Goal: Task Accomplishment & Management: Complete application form

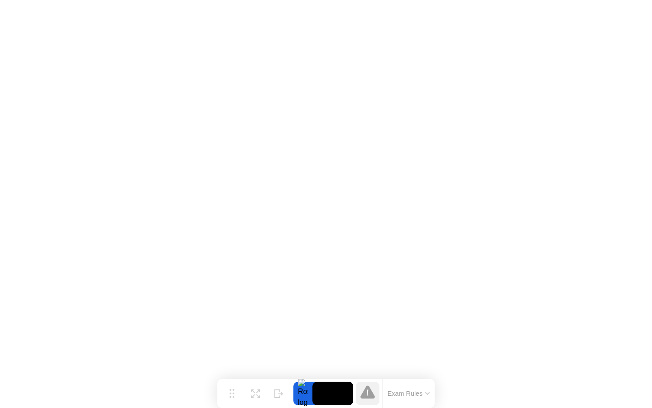
click at [431, 395] on button "Exam Rules" at bounding box center [409, 393] width 48 height 8
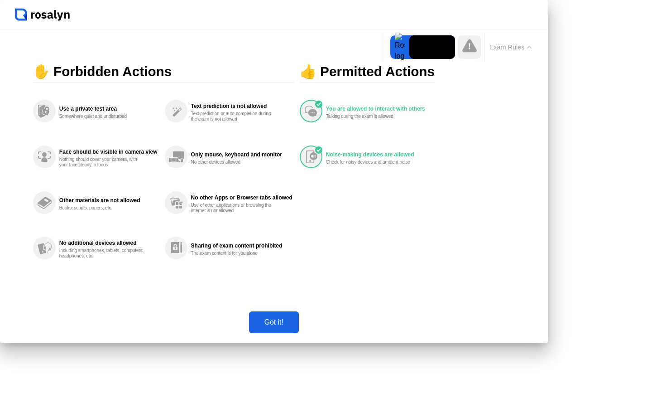
click at [296, 326] on div "Got it!" at bounding box center [274, 322] width 44 height 8
click at [469, 49] on icon at bounding box center [469, 46] width 1 height 6
click at [409, 59] on video at bounding box center [432, 47] width 46 height 24
click at [390, 59] on div at bounding box center [399, 47] width 19 height 24
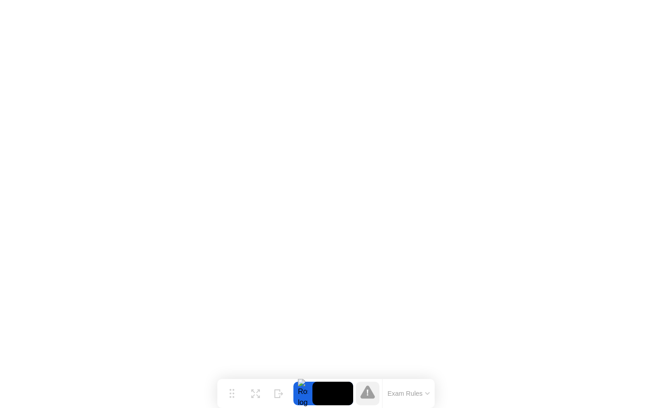
click at [422, 394] on button "Exam Rules" at bounding box center [409, 393] width 48 height 8
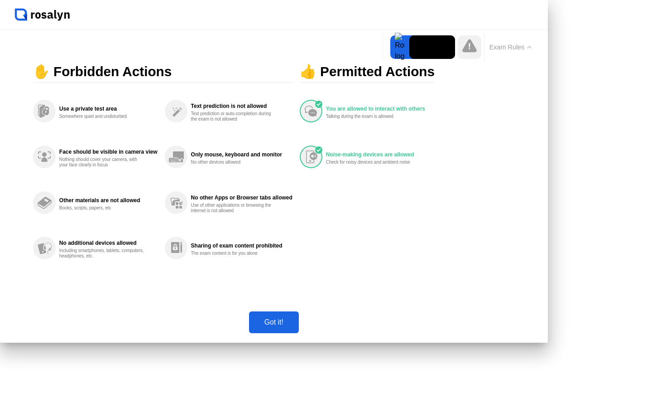
click at [440, 270] on div "You are allowed to interact with others Talking during the exam is allowed Nois…" at bounding box center [370, 179] width 140 height 182
click at [296, 326] on div "Got it!" at bounding box center [274, 322] width 44 height 8
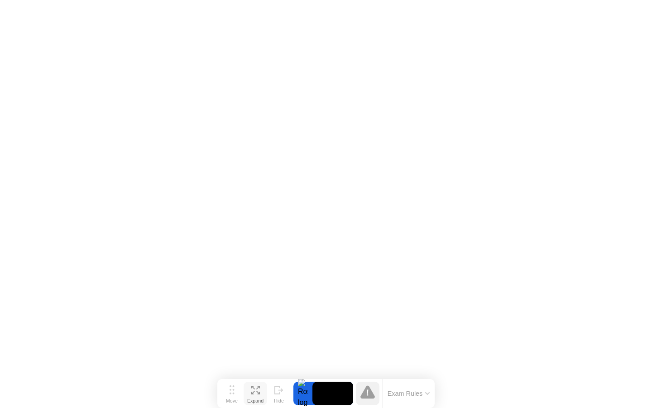
click at [250, 398] on div "Expand" at bounding box center [255, 400] width 16 height 5
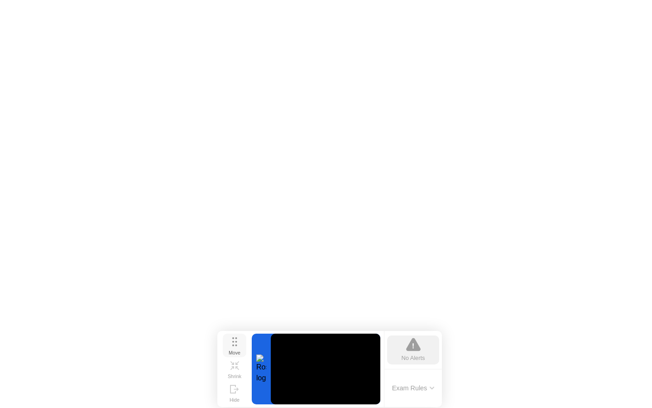
click at [235, 344] on circle at bounding box center [236, 345] width 2 height 2
click at [237, 364] on icon at bounding box center [237, 362] width 4 height 4
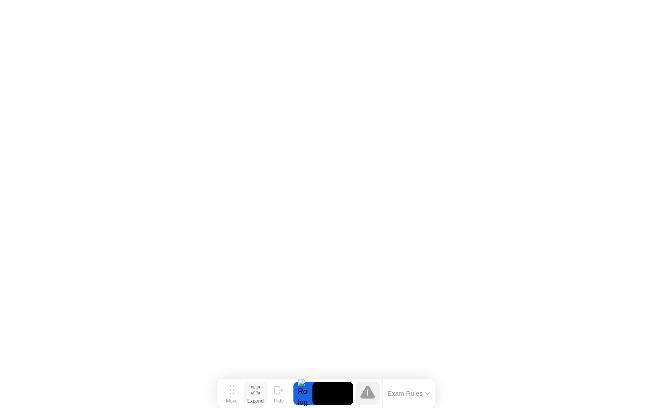
click at [425, 392] on icon at bounding box center [427, 393] width 5 height 3
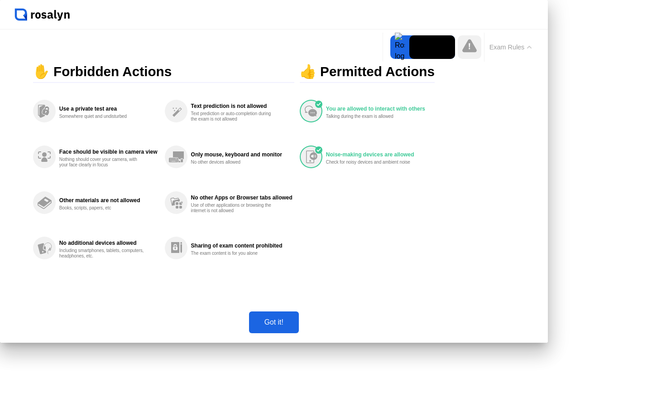
click at [296, 326] on div "Got it!" at bounding box center [274, 322] width 44 height 8
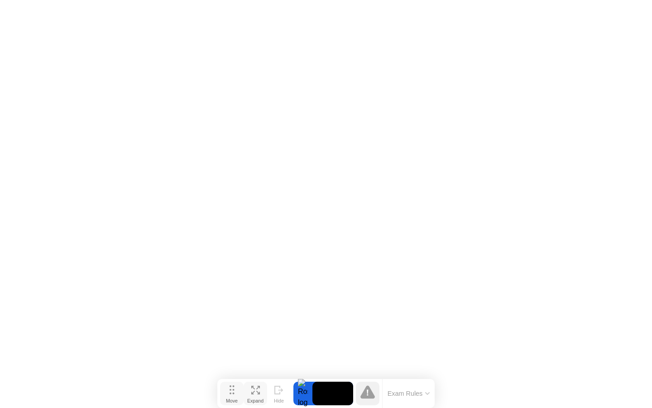
click at [231, 398] on div "Move" at bounding box center [232, 400] width 12 height 5
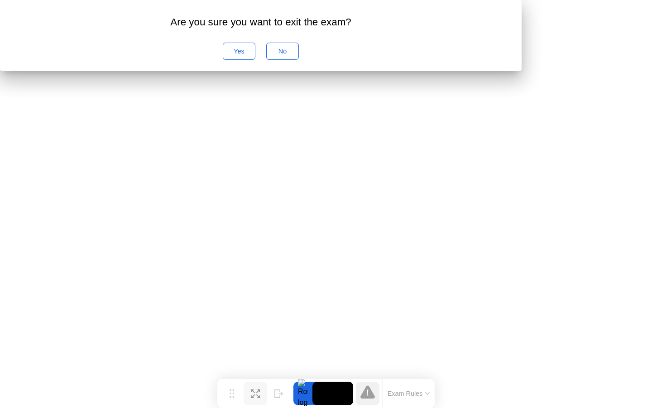
click at [296, 55] on div "No" at bounding box center [282, 51] width 26 height 7
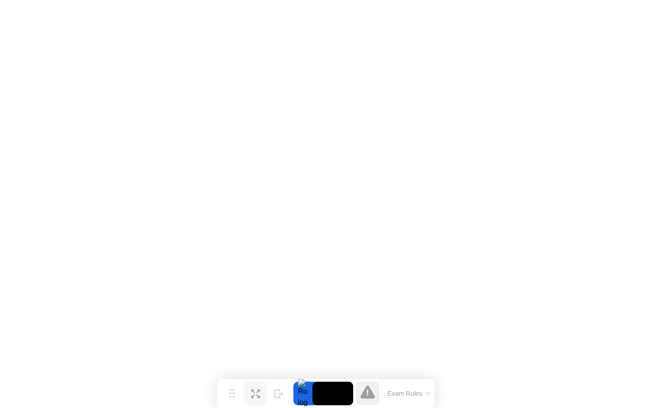
click at [426, 396] on button "Exam Rules" at bounding box center [409, 393] width 48 height 8
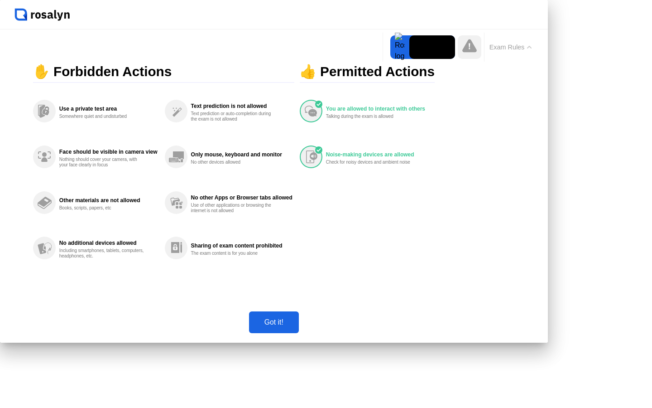
click at [296, 326] on div "Got it!" at bounding box center [274, 322] width 44 height 8
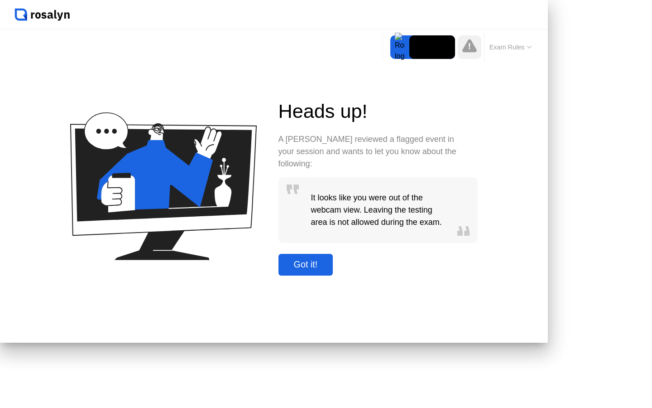
click at [331, 269] on div "Got it!" at bounding box center [305, 264] width 49 height 10
click div "Heads up! A [PERSON_NAME] reviewed a flagged event in your session and wants to…"
click div "Got it!"
click at [331, 269] on div "Got it!" at bounding box center [305, 264] width 49 height 10
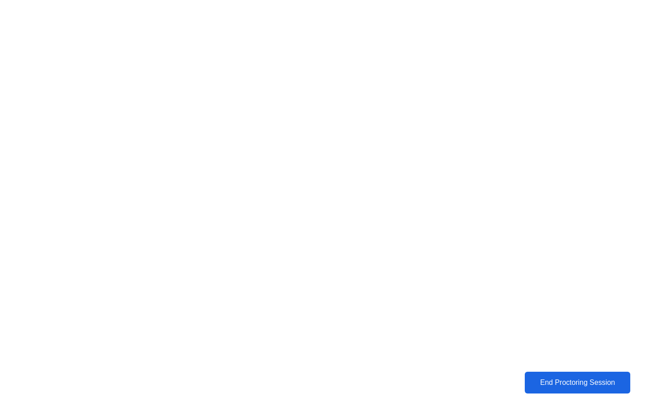
click at [572, 387] on button "End Proctoring Session" at bounding box center [577, 382] width 106 height 22
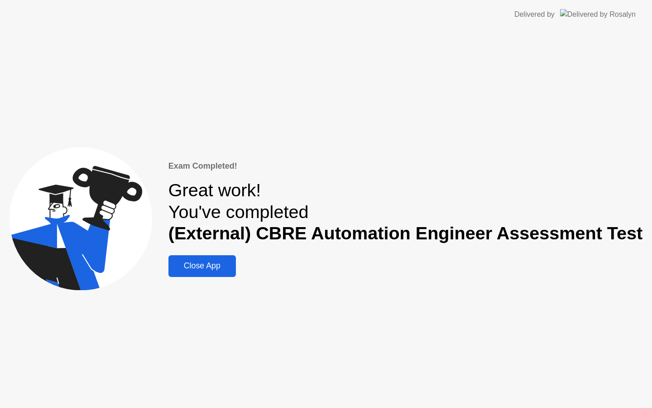
click at [214, 261] on div "Close App" at bounding box center [202, 266] width 62 height 10
